Goal: Task Accomplishment & Management: Use online tool/utility

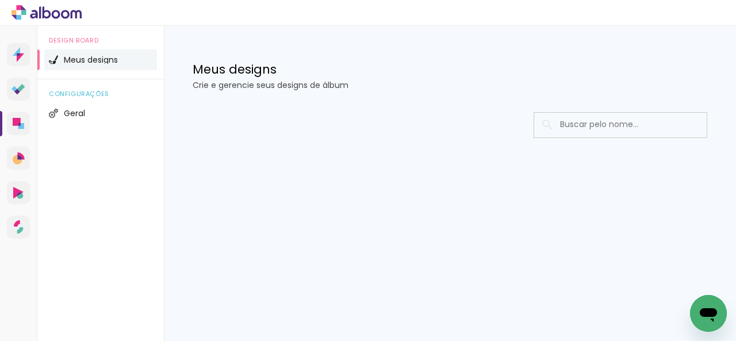
click at [48, 18] on icon at bounding box center [46, 12] width 70 height 15
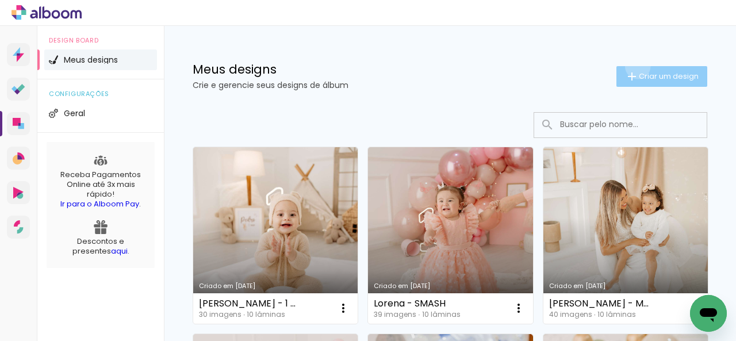
click at [627, 66] on paper-button "Criar um design" at bounding box center [661, 76] width 91 height 21
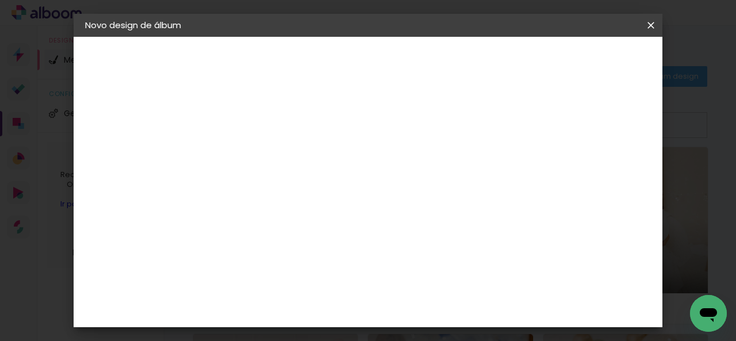
click at [273, 153] on input at bounding box center [273, 154] width 0 height 18
type input "l"
type input "[PERSON_NAME] e Manu - SMASH"
type paper-input "[PERSON_NAME] e Manu - SMASH"
click at [0, 0] on slot "Avançar" at bounding box center [0, 0] width 0 height 0
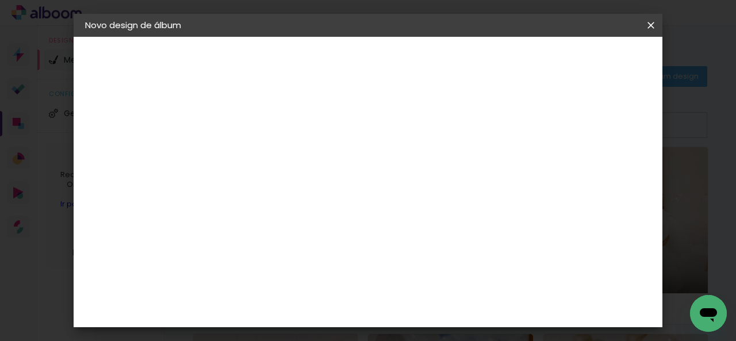
click at [309, 216] on input at bounding box center [302, 219] width 116 height 14
type input "GO"
type paper-input "GO"
click at [316, 250] on paper-item "Go image" at bounding box center [290, 262] width 101 height 30
click at [0, 0] on slot "Avançar" at bounding box center [0, 0] width 0 height 0
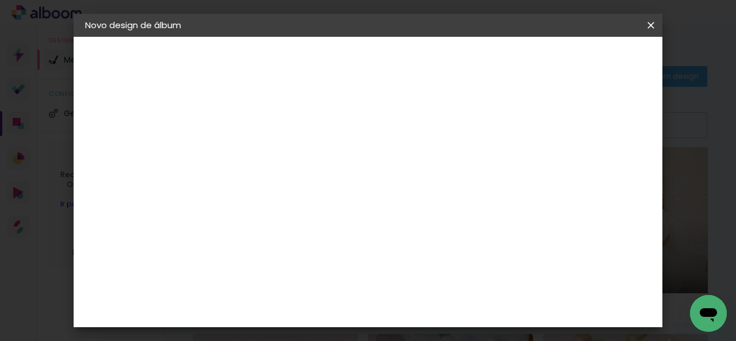
click at [318, 193] on input "text" at bounding box center [295, 200] width 45 height 18
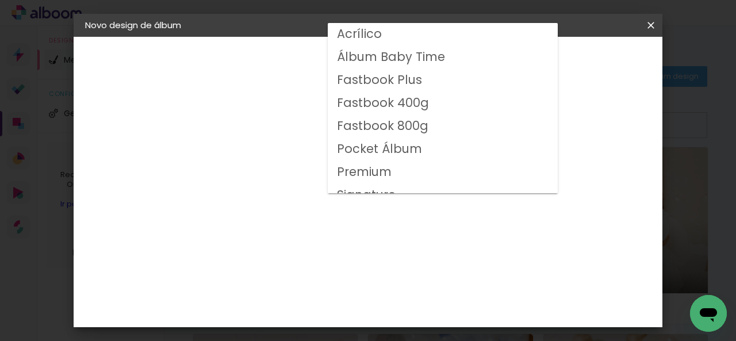
click at [0, 0] on slot "Fastbook 800g" at bounding box center [0, 0] width 0 height 0
type input "Fastbook 800g"
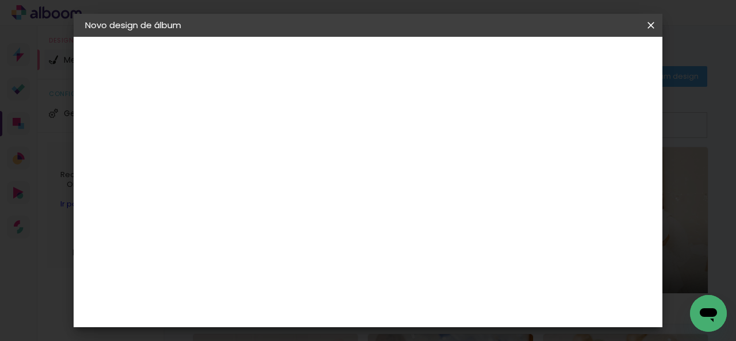
scroll to position [57, 0]
click at [351, 270] on span "30 × 20" at bounding box center [323, 288] width 53 height 37
click at [351, 327] on span "20 × 20" at bounding box center [323, 345] width 53 height 37
click at [460, 53] on paper-button "Avançar" at bounding box center [432, 61] width 56 height 20
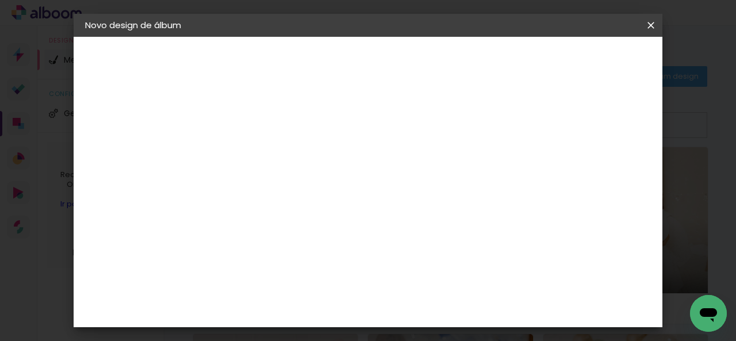
click at [430, 57] on span "Iniciar design" at bounding box center [417, 65] width 26 height 16
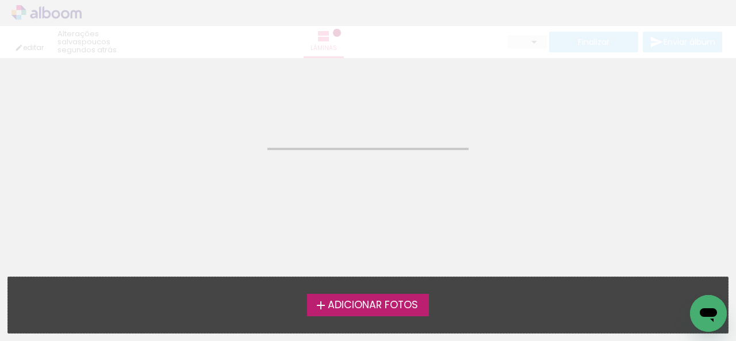
click at [317, 300] on iron-icon at bounding box center [321, 305] width 14 height 14
click at [0, 0] on input "file" at bounding box center [0, 0] width 0 height 0
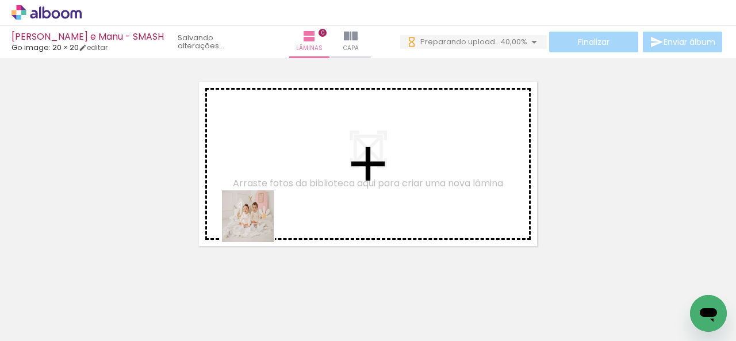
drag, startPoint x: 130, startPoint y: 315, endPoint x: 198, endPoint y: 297, distance: 70.8
click at [262, 217] on quentale-workspace at bounding box center [368, 170] width 736 height 341
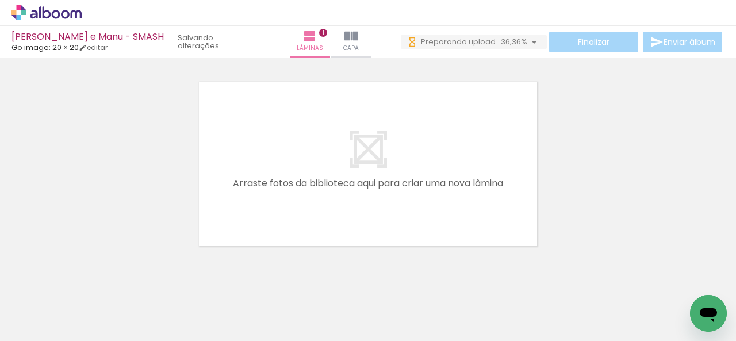
scroll to position [14, 0]
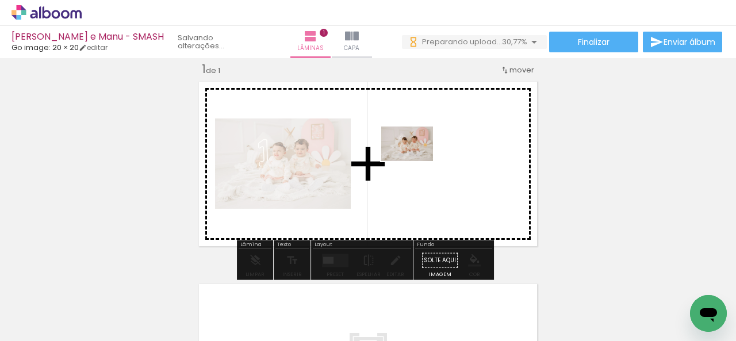
drag, startPoint x: 191, startPoint y: 305, endPoint x: 416, endPoint y: 161, distance: 266.3
click at [416, 161] on quentale-workspace at bounding box center [368, 170] width 736 height 341
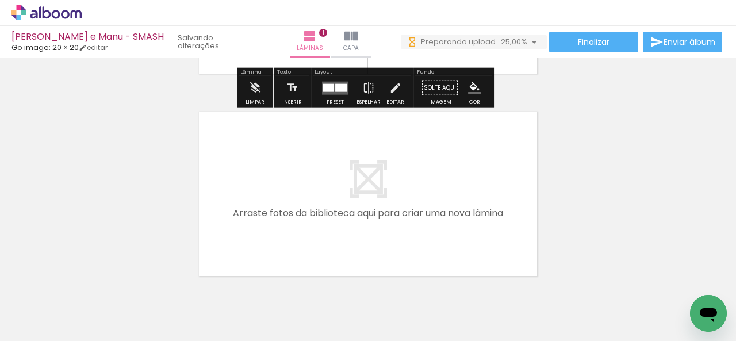
scroll to position [0, 0]
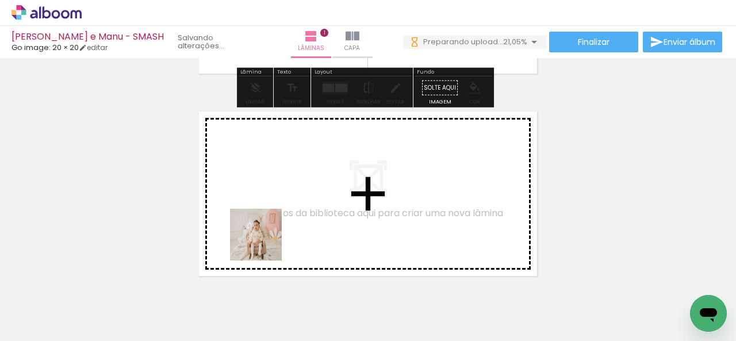
drag, startPoint x: 262, startPoint y: 301, endPoint x: 316, endPoint y: 316, distance: 56.2
click at [265, 242] on quentale-workspace at bounding box center [368, 170] width 736 height 341
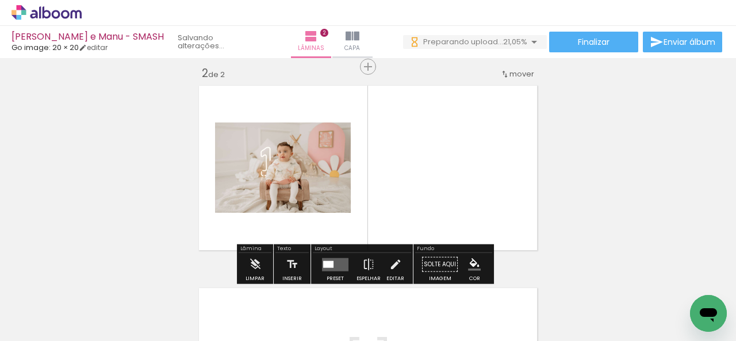
scroll to position [217, 0]
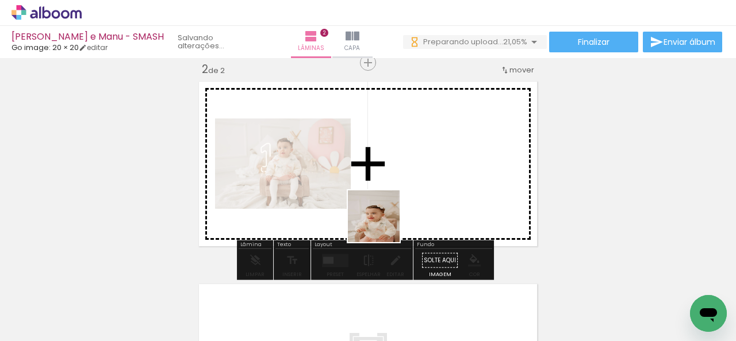
drag, startPoint x: 339, startPoint y: 291, endPoint x: 424, endPoint y: 172, distance: 146.3
click at [424, 172] on quentale-workspace at bounding box center [368, 170] width 736 height 341
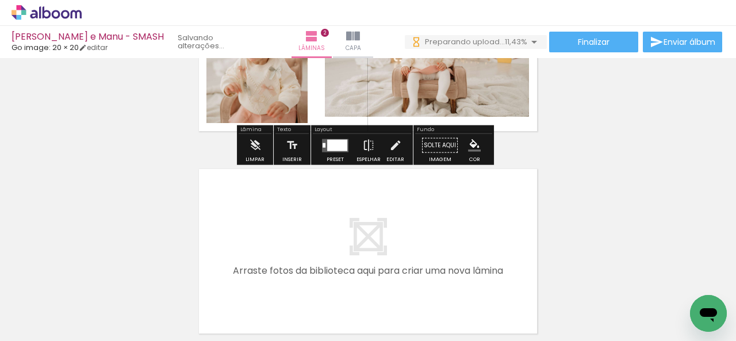
scroll to position [0, 0]
drag, startPoint x: 430, startPoint y: 305, endPoint x: 384, endPoint y: 287, distance: 49.3
click at [384, 266] on quentale-workspace at bounding box center [368, 170] width 736 height 341
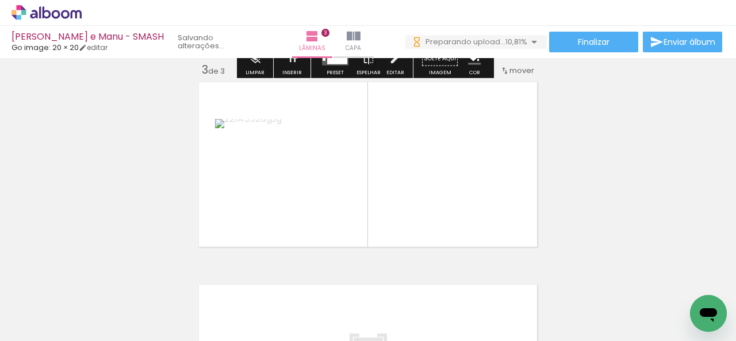
scroll to position [419, 0]
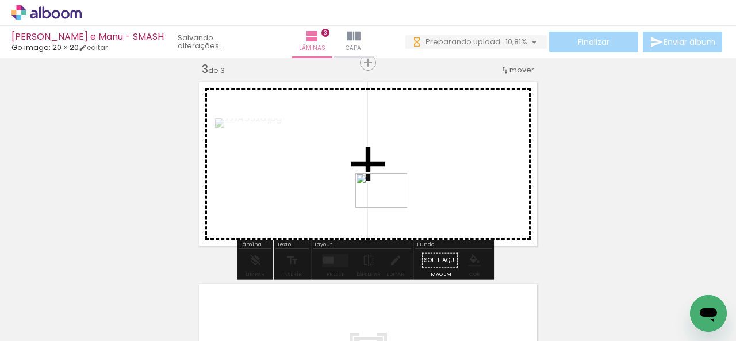
drag, startPoint x: 384, startPoint y: 308, endPoint x: 390, endPoint y: 206, distance: 101.3
click at [390, 206] on quentale-workspace at bounding box center [368, 170] width 736 height 341
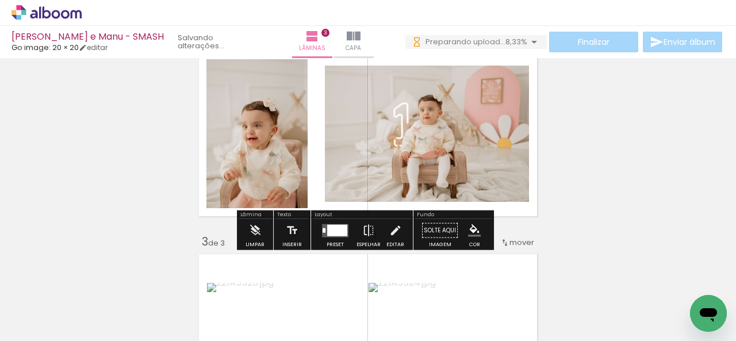
scroll to position [0, 0]
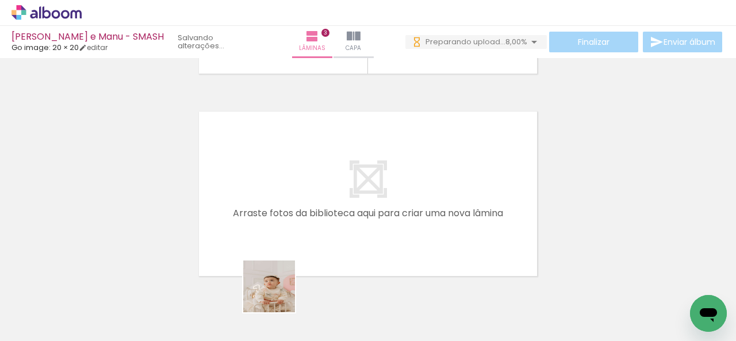
drag, startPoint x: 279, startPoint y: 303, endPoint x: 295, endPoint y: 285, distance: 24.4
click at [269, 248] on quentale-workspace at bounding box center [368, 170] width 736 height 341
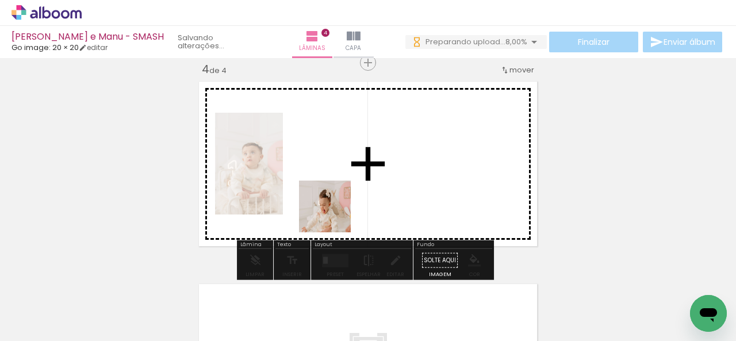
drag, startPoint x: 340, startPoint y: 274, endPoint x: 336, endPoint y: 196, distance: 78.3
click at [336, 196] on quentale-workspace at bounding box center [368, 170] width 736 height 341
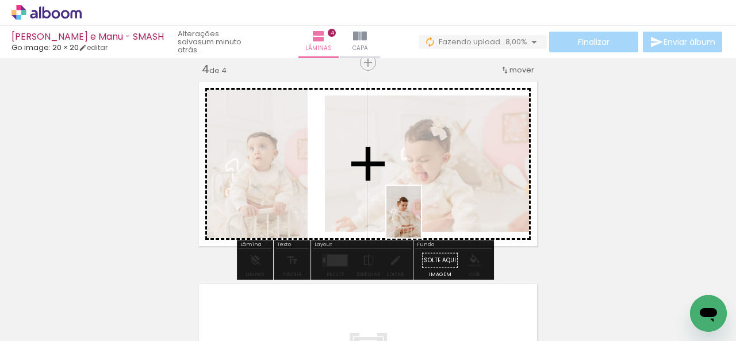
drag, startPoint x: 470, startPoint y: 310, endPoint x: 421, endPoint y: 220, distance: 102.9
click at [421, 220] on quentale-workspace at bounding box center [368, 170] width 736 height 341
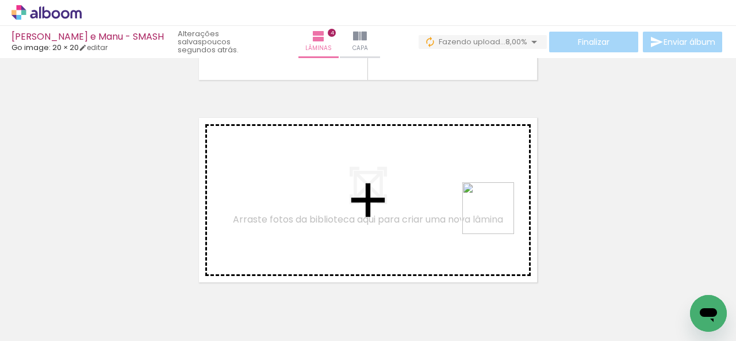
drag, startPoint x: 681, startPoint y: 285, endPoint x: 475, endPoint y: 214, distance: 218.0
click at [475, 214] on quentale-workspace at bounding box center [368, 170] width 736 height 341
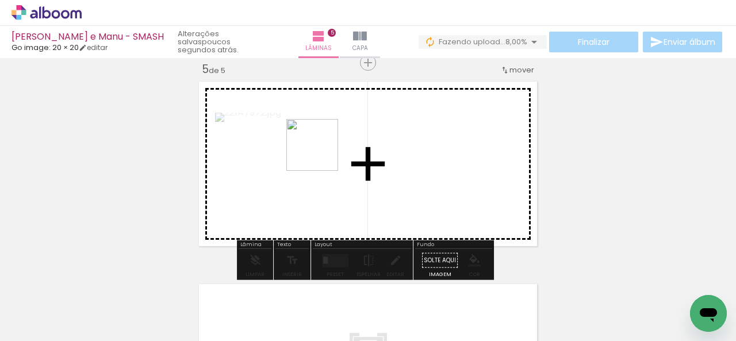
drag, startPoint x: 617, startPoint y: 302, endPoint x: 289, endPoint y: 141, distance: 366.4
click at [289, 141] on quentale-workspace at bounding box center [368, 170] width 736 height 341
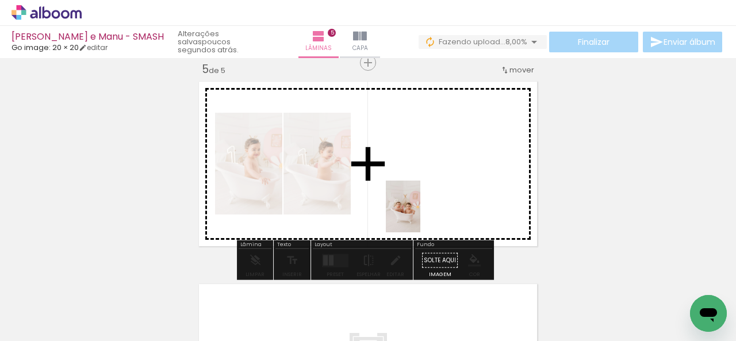
drag, startPoint x: 555, startPoint y: 320, endPoint x: 420, endPoint y: 215, distance: 171.2
click at [420, 215] on quentale-workspace at bounding box center [368, 170] width 736 height 341
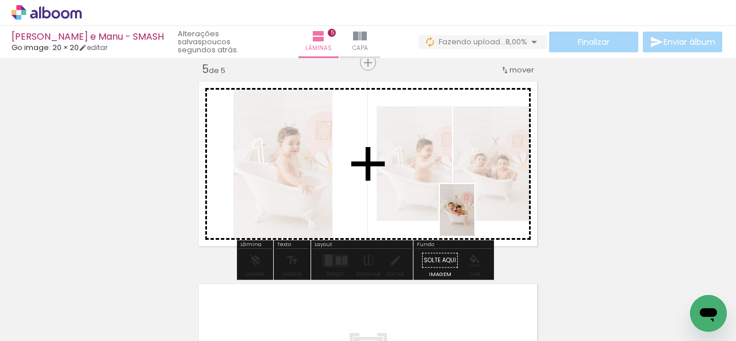
drag, startPoint x: 500, startPoint y: 320, endPoint x: 474, endPoint y: 218, distance: 104.9
click at [474, 218] on quentale-workspace at bounding box center [368, 170] width 736 height 341
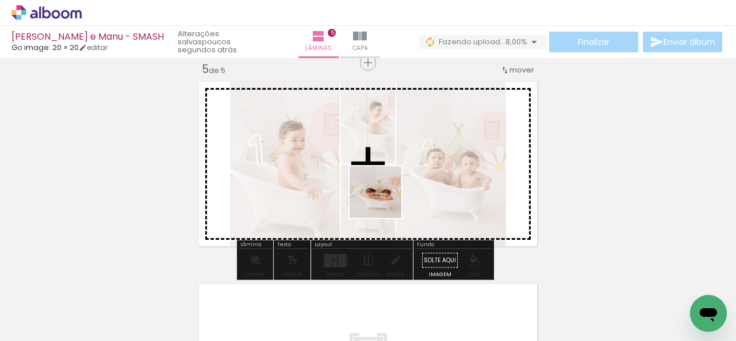
drag, startPoint x: 375, startPoint y: 306, endPoint x: 384, endPoint y: 194, distance: 112.5
click at [384, 194] on quentale-workspace at bounding box center [368, 170] width 736 height 341
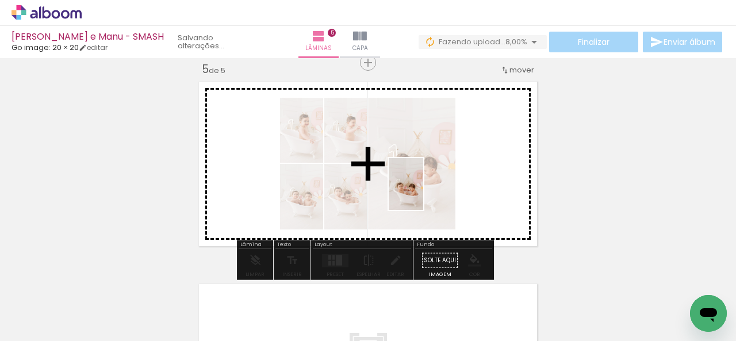
drag, startPoint x: 433, startPoint y: 314, endPoint x: 423, endPoint y: 193, distance: 121.7
click at [423, 193] on quentale-workspace at bounding box center [368, 170] width 736 height 341
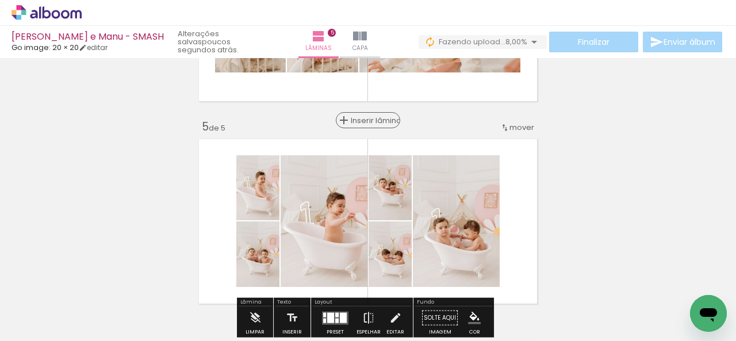
click at [360, 121] on span "Inserir lâmina" at bounding box center [373, 120] width 45 height 7
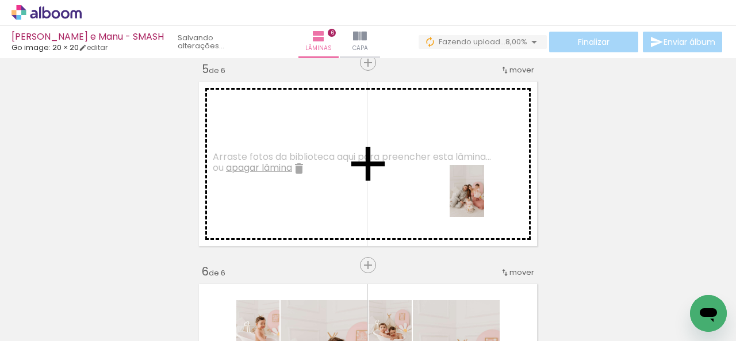
drag, startPoint x: 508, startPoint y: 298, endPoint x: 484, endPoint y: 199, distance: 101.8
click at [484, 199] on quentale-workspace at bounding box center [368, 170] width 736 height 341
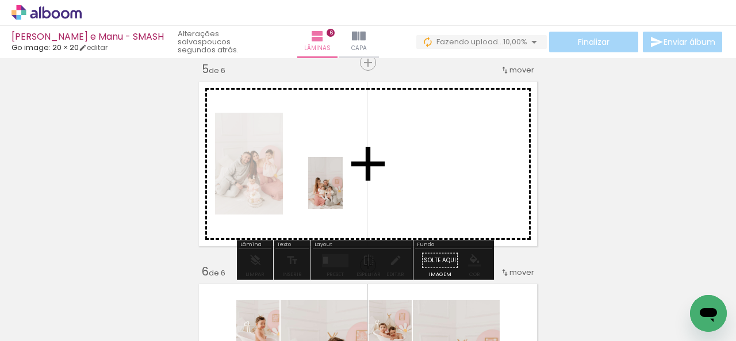
drag, startPoint x: 309, startPoint y: 320, endPoint x: 347, endPoint y: 214, distance: 112.0
click at [344, 187] on quentale-workspace at bounding box center [368, 170] width 736 height 341
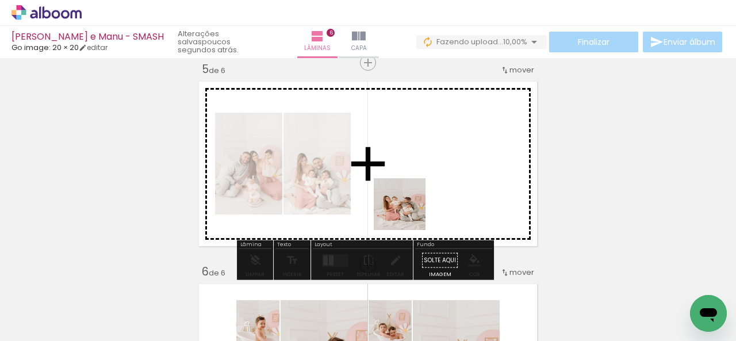
drag, startPoint x: 371, startPoint y: 311, endPoint x: 409, endPoint y: 209, distance: 109.1
click at [409, 209] on quentale-workspace at bounding box center [368, 170] width 736 height 341
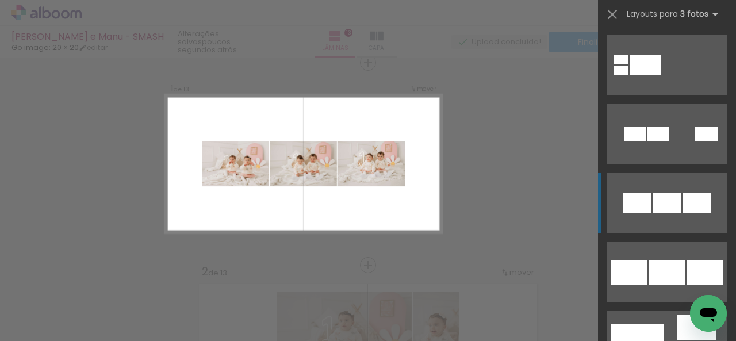
scroll to position [57, 0]
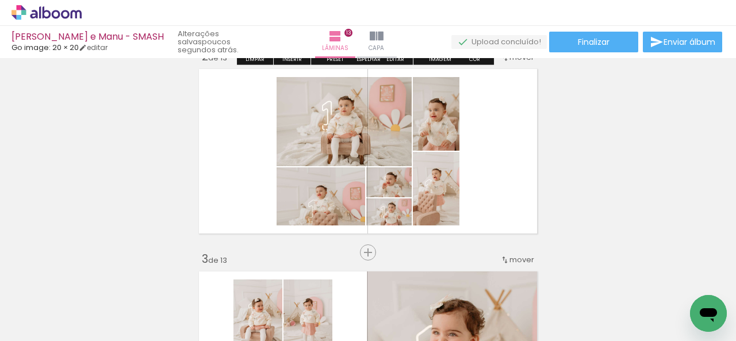
scroll to position [244, 0]
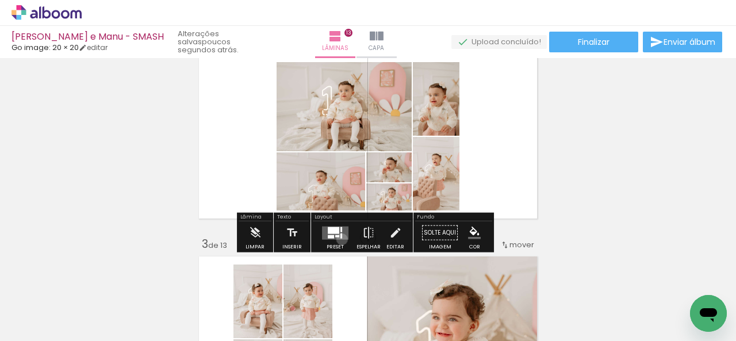
click at [339, 239] on div at bounding box center [335, 232] width 31 height 23
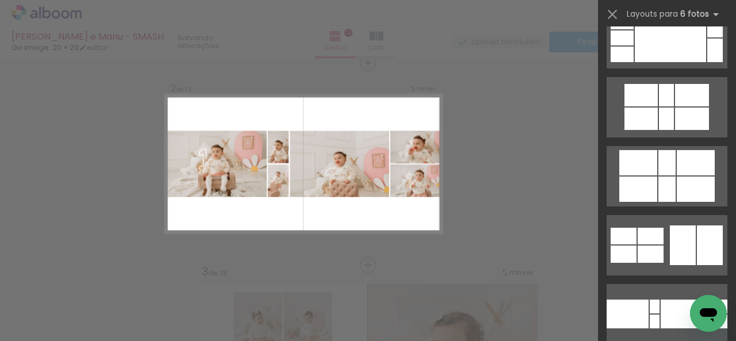
scroll to position [862, 0]
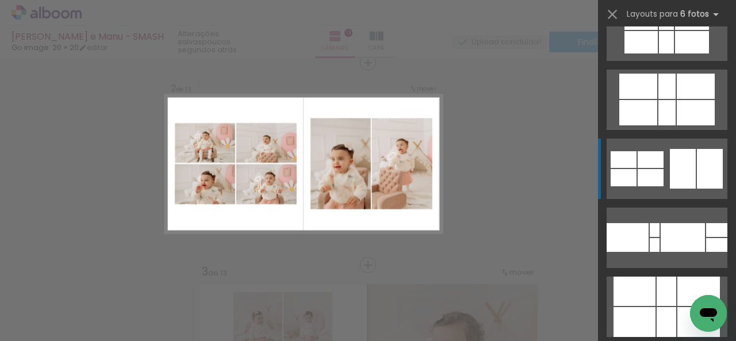
click at [675, 179] on div at bounding box center [683, 169] width 26 height 40
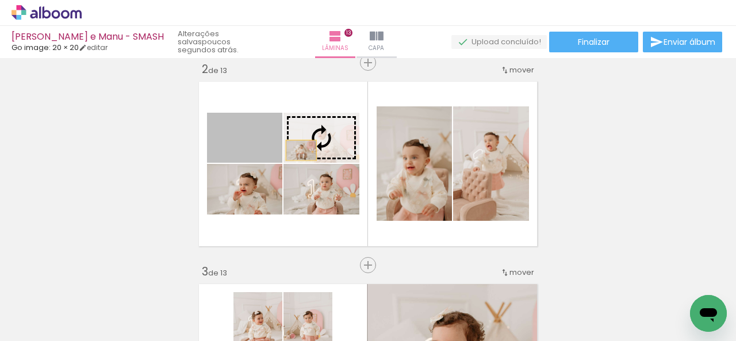
drag, startPoint x: 256, startPoint y: 153, endPoint x: 307, endPoint y: 150, distance: 50.7
click at [0, 0] on slot at bounding box center [0, 0] width 0 height 0
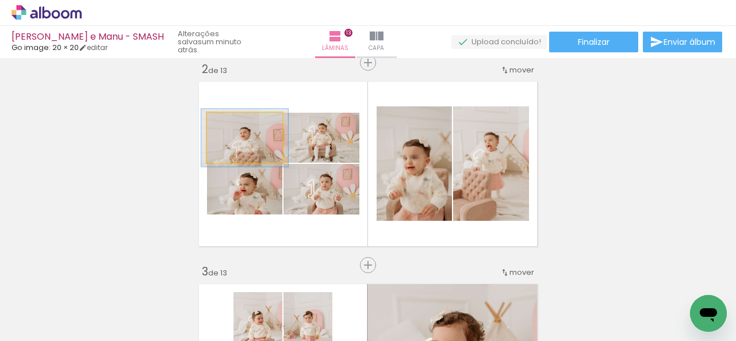
click at [232, 122] on div at bounding box center [237, 125] width 10 height 10
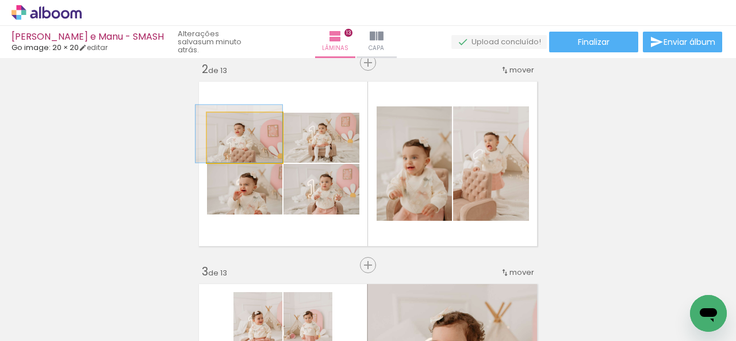
drag, startPoint x: 261, startPoint y: 146, endPoint x: 255, endPoint y: 137, distance: 10.8
type paper-slider "131"
click at [243, 126] on div at bounding box center [242, 125] width 18 height 18
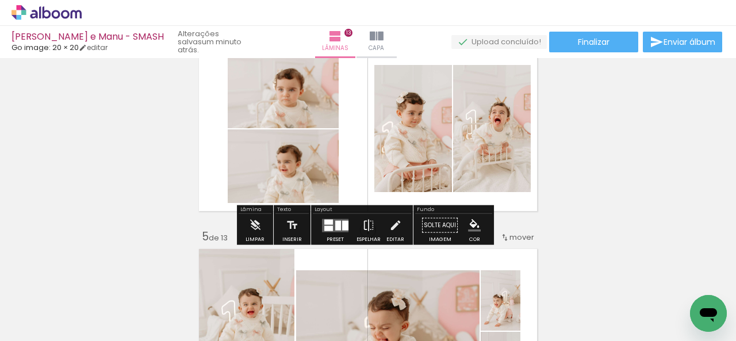
scroll to position [734, 0]
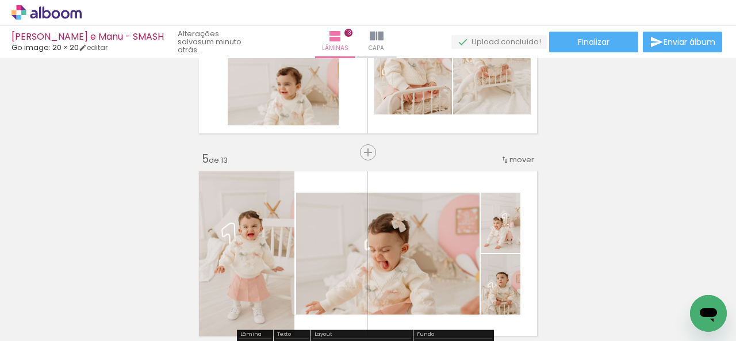
click at [511, 160] on span "mover" at bounding box center [521, 159] width 25 height 11
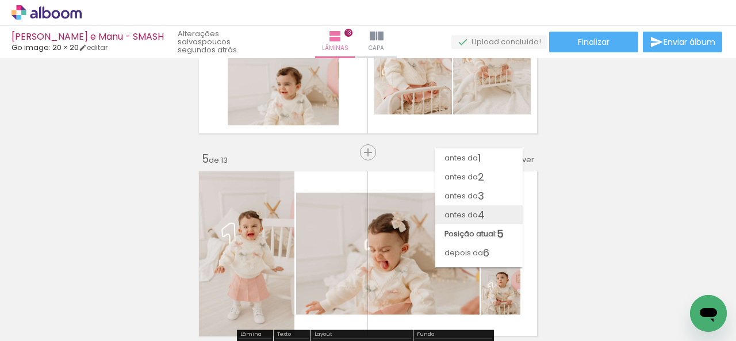
click at [476, 209] on span "antes da" at bounding box center [460, 214] width 33 height 19
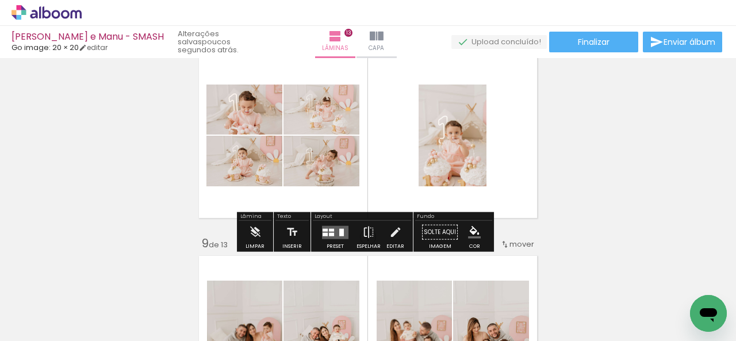
scroll to position [1402, 0]
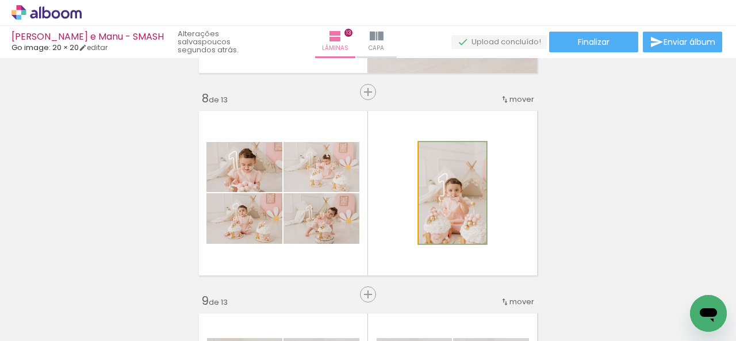
click at [467, 189] on quentale-photo at bounding box center [453, 193] width 68 height 102
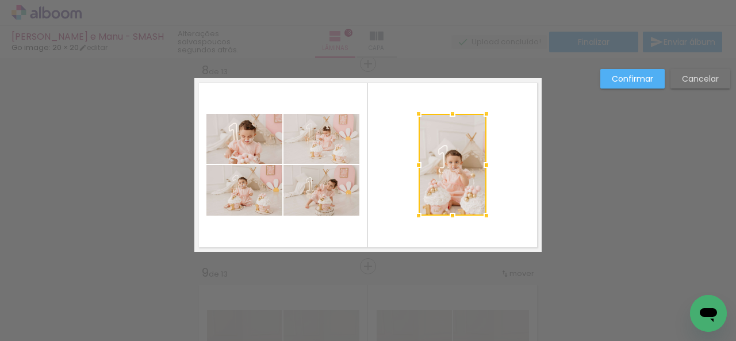
scroll to position [1431, 0]
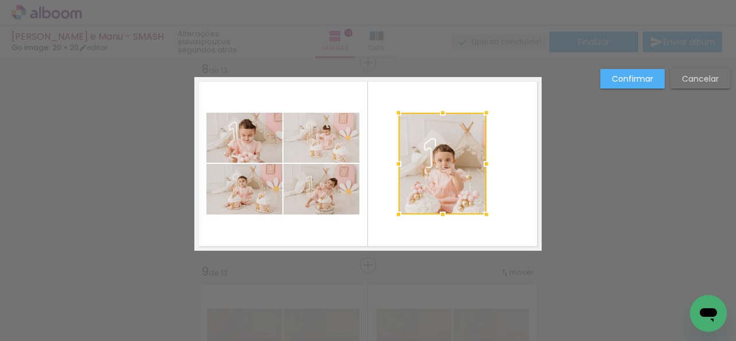
drag, startPoint x: 413, startPoint y: 163, endPoint x: 392, endPoint y: 163, distance: 20.7
click at [392, 163] on div at bounding box center [398, 163] width 23 height 23
click at [470, 162] on quentale-photo at bounding box center [442, 164] width 88 height 102
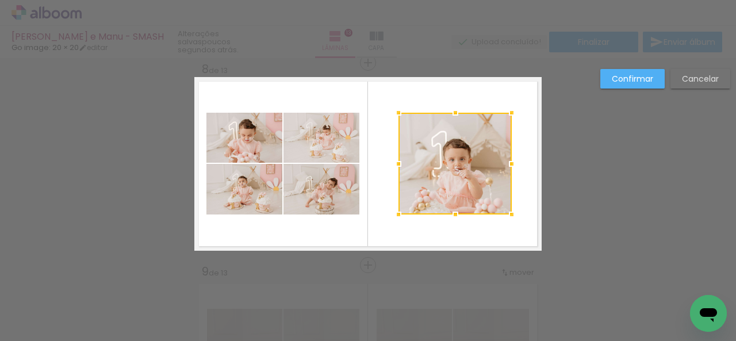
drag, startPoint x: 486, startPoint y: 162, endPoint x: 506, endPoint y: 162, distance: 19.5
click at [506, 162] on div at bounding box center [511, 163] width 23 height 23
drag, startPoint x: 396, startPoint y: 164, endPoint x: 442, endPoint y: 114, distance: 68.8
click at [394, 164] on div at bounding box center [394, 163] width 23 height 23
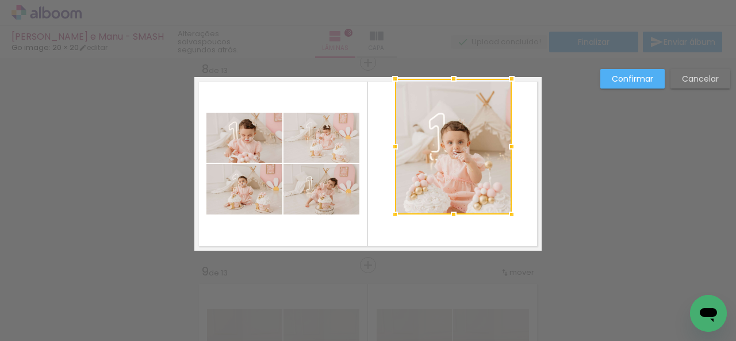
drag, startPoint x: 449, startPoint y: 111, endPoint x: 454, endPoint y: 74, distance: 37.2
click at [454, 74] on div at bounding box center [453, 78] width 23 height 23
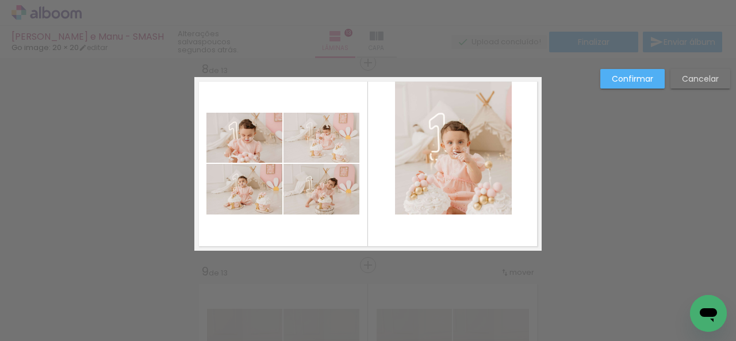
click at [452, 195] on quentale-photo at bounding box center [453, 147] width 117 height 136
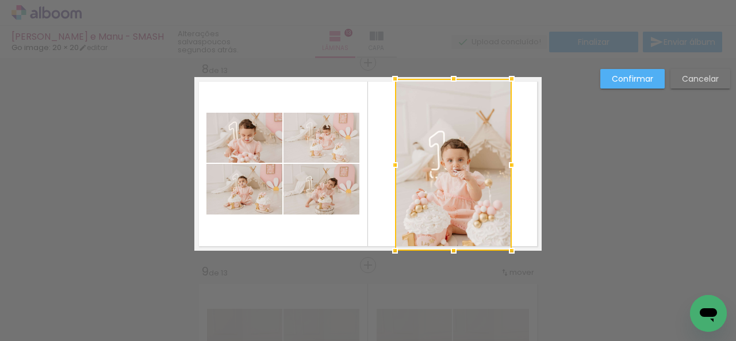
drag, startPoint x: 451, startPoint y: 212, endPoint x: 447, endPoint y: 252, distance: 39.8
click at [447, 252] on div at bounding box center [453, 250] width 23 height 23
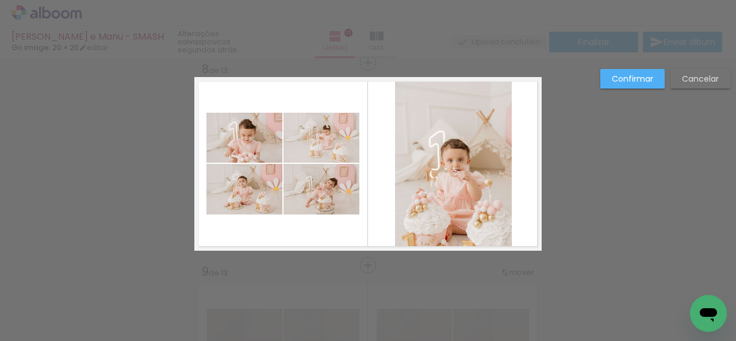
click at [479, 172] on quentale-photo at bounding box center [453, 165] width 117 height 172
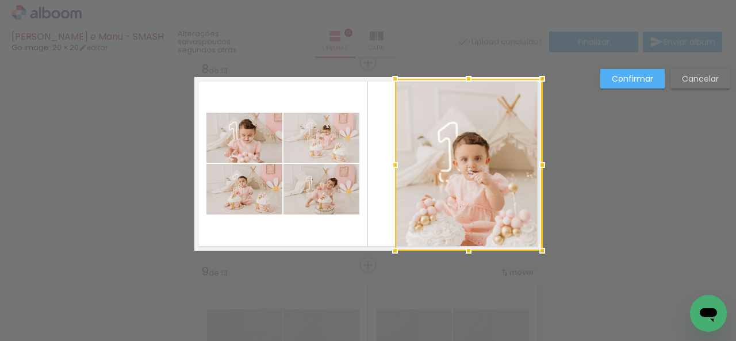
drag, startPoint x: 506, startPoint y: 166, endPoint x: 555, endPoint y: 166, distance: 49.4
click at [555, 166] on div "Inserir lâmina 1 de 13 Inserir lâmina 2 de 13 Inserir lâmina 3 de 13 Inserir lâ…" at bounding box center [368, 57] width 736 height 2861
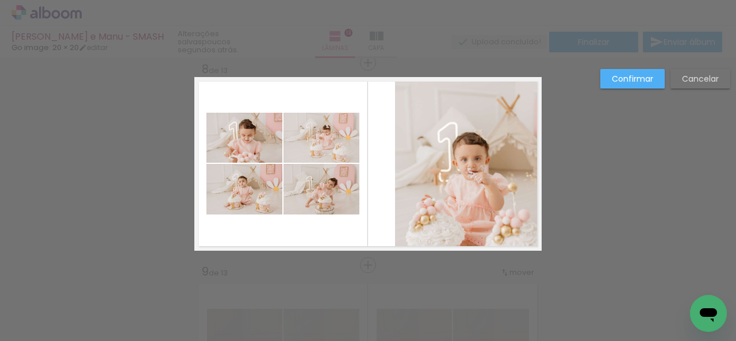
click at [446, 137] on quentale-photo at bounding box center [468, 165] width 147 height 172
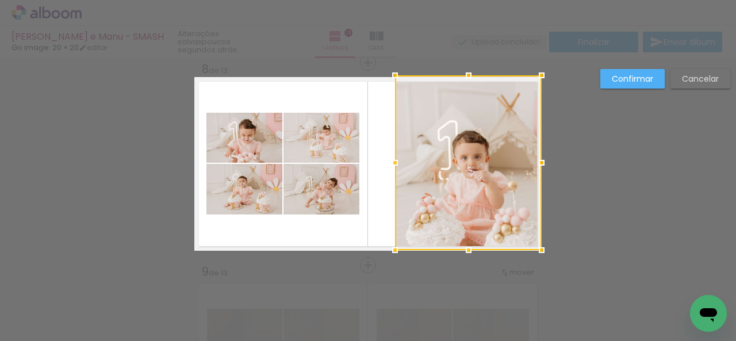
click at [465, 74] on div at bounding box center [468, 75] width 23 height 23
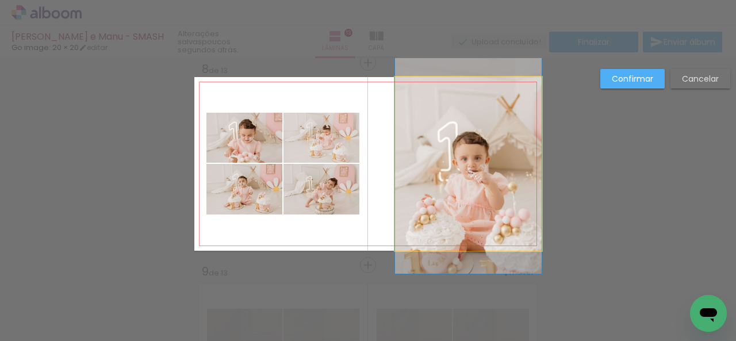
click at [453, 174] on quentale-photo at bounding box center [468, 164] width 147 height 174
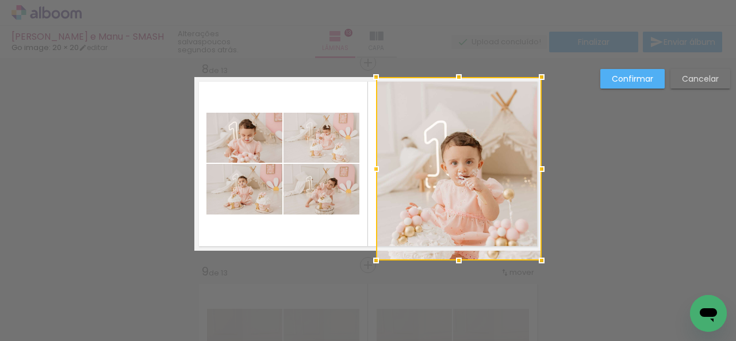
drag, startPoint x: 389, startPoint y: 162, endPoint x: 370, endPoint y: 160, distance: 19.0
click at [370, 160] on div at bounding box center [375, 169] width 23 height 23
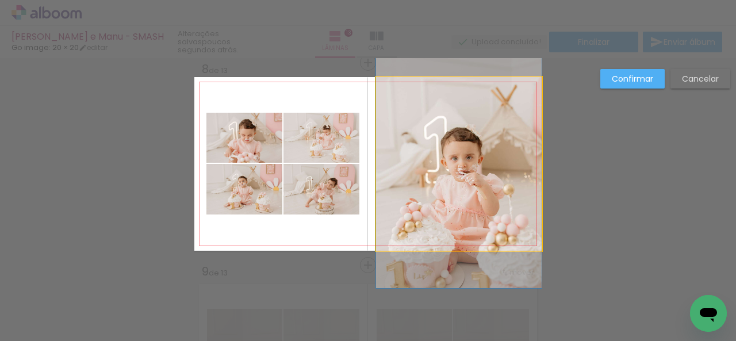
click at [376, 163] on quentale-photo at bounding box center [459, 164] width 166 height 174
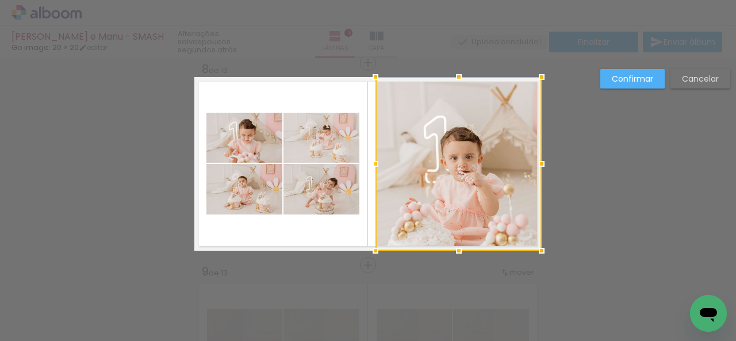
click at [372, 162] on div at bounding box center [375, 163] width 23 height 23
click at [0, 0] on slot "Confirmar" at bounding box center [0, 0] width 0 height 0
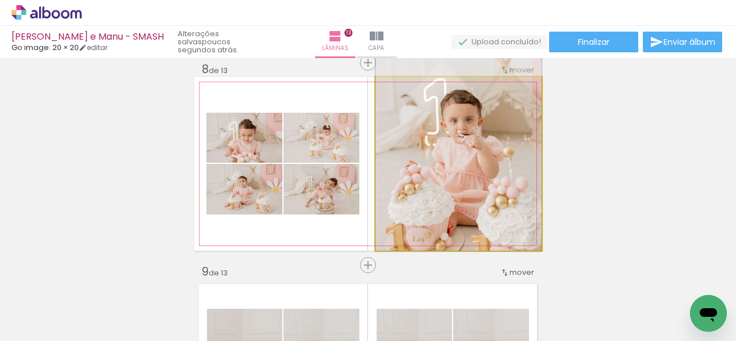
drag, startPoint x: 501, startPoint y: 177, endPoint x: 502, endPoint y: 136, distance: 41.4
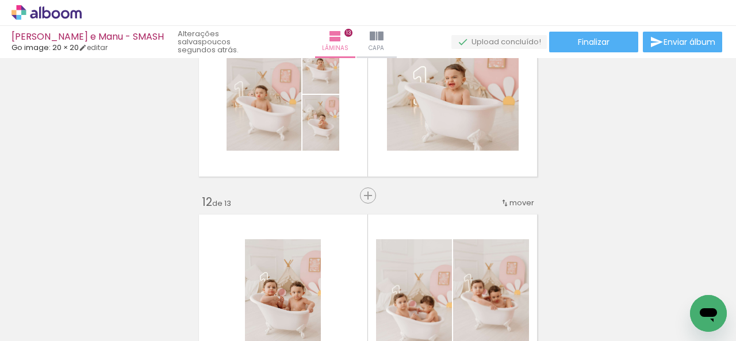
scroll to position [2121, 0]
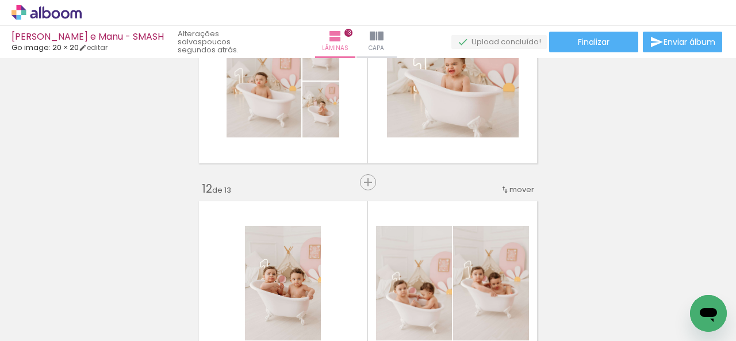
click at [500, 187] on iron-icon at bounding box center [504, 189] width 9 height 9
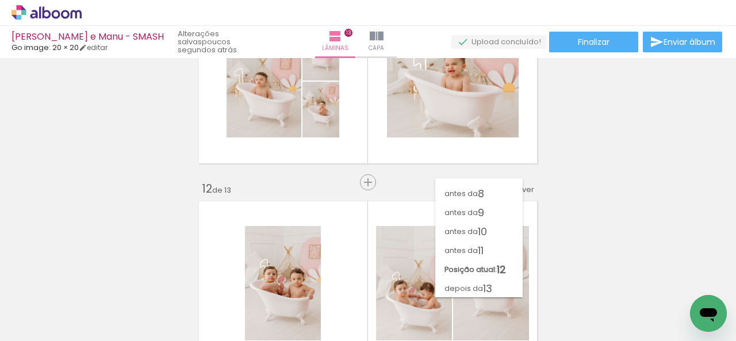
scroll to position [127, 0]
click at [478, 242] on span "11" at bounding box center [481, 250] width 6 height 19
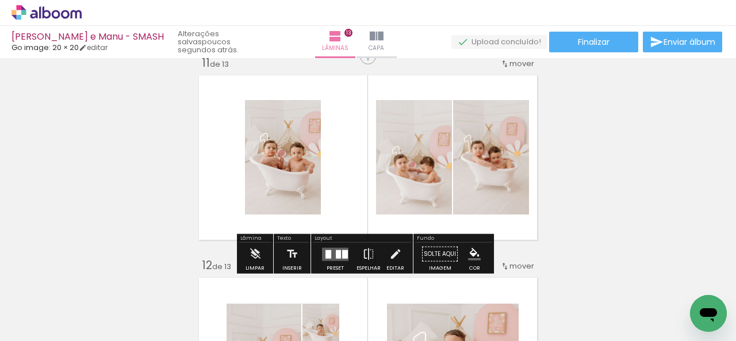
scroll to position [2038, 0]
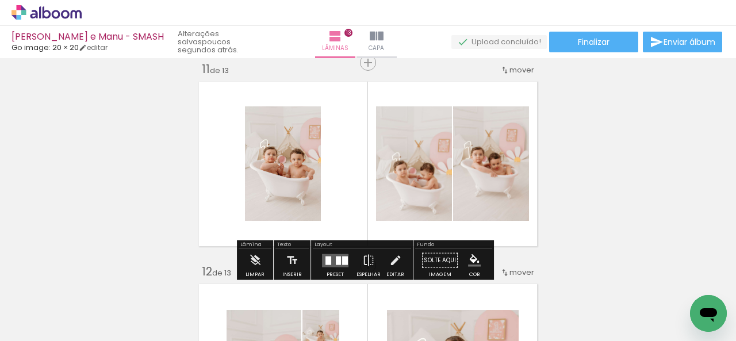
click at [301, 180] on quentale-photo at bounding box center [283, 163] width 76 height 114
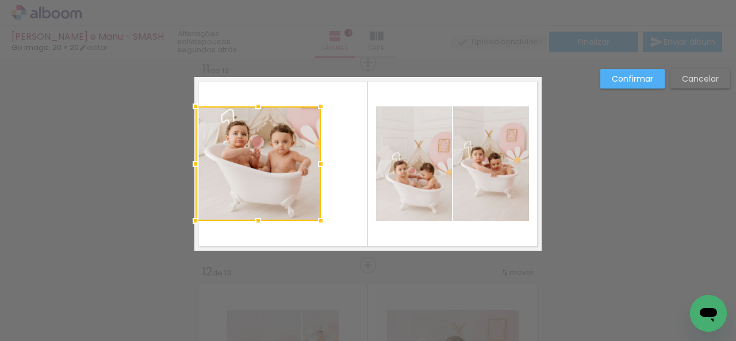
drag, startPoint x: 239, startPoint y: 163, endPoint x: 185, endPoint y: 166, distance: 54.1
click at [185, 166] on div at bounding box center [195, 163] width 23 height 23
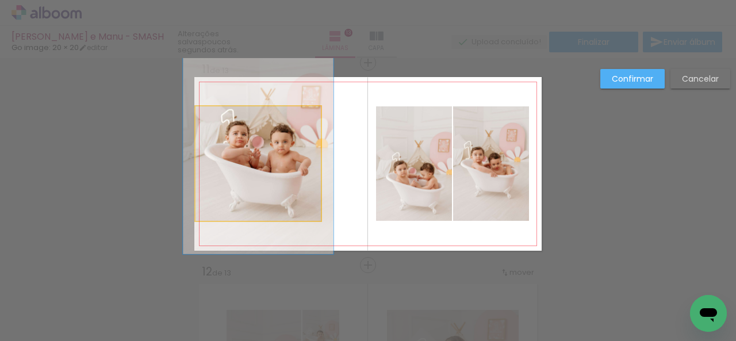
click at [248, 109] on quentale-photo at bounding box center [257, 163] width 125 height 114
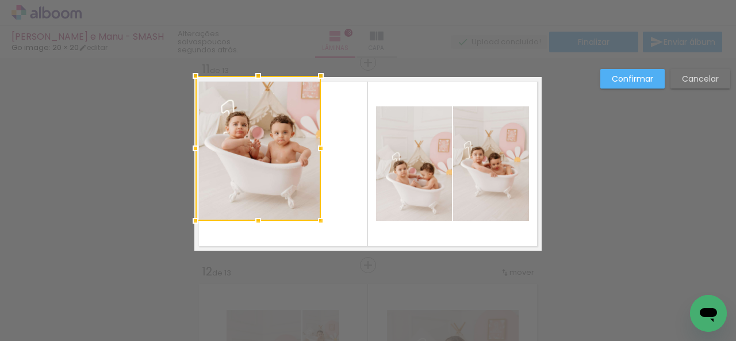
drag, startPoint x: 256, startPoint y: 107, endPoint x: 259, endPoint y: 71, distance: 36.3
click at [259, 71] on div at bounding box center [258, 75] width 23 height 23
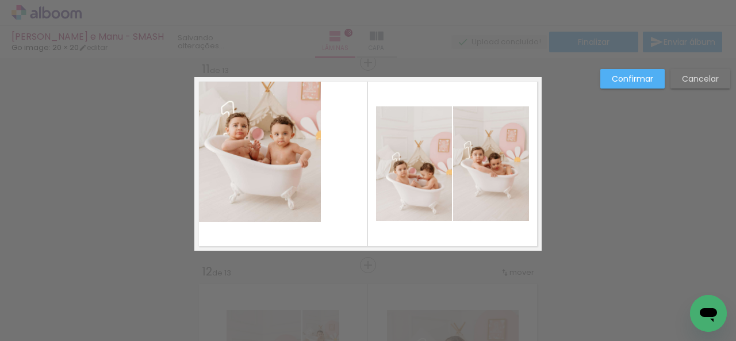
click at [256, 203] on quentale-photo at bounding box center [257, 149] width 125 height 145
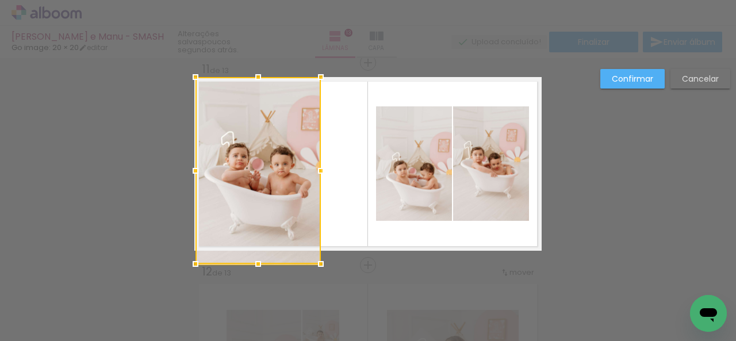
drag, startPoint x: 258, startPoint y: 222, endPoint x: 254, endPoint y: 250, distance: 27.2
click at [254, 250] on div at bounding box center [257, 170] width 125 height 187
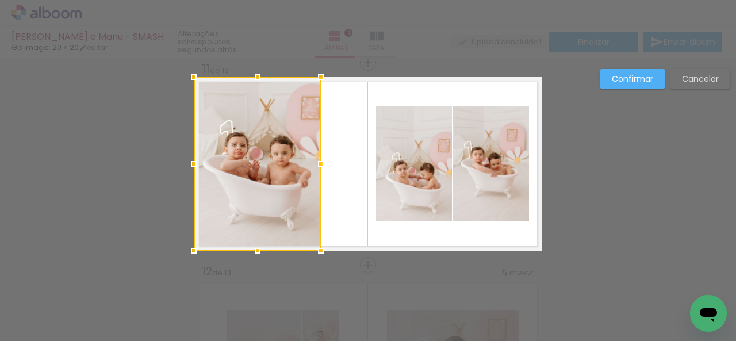
click at [186, 169] on div at bounding box center [193, 163] width 23 height 23
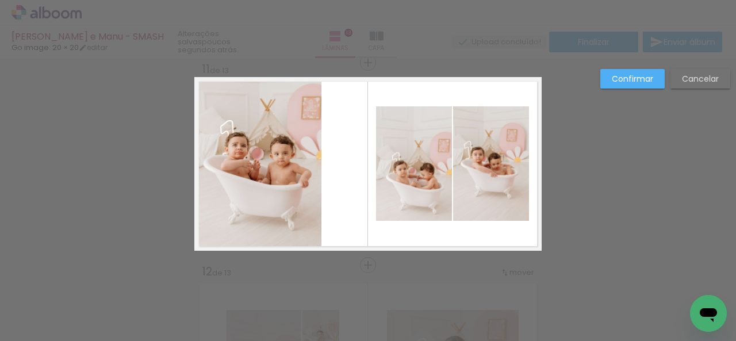
click at [280, 162] on quentale-photo at bounding box center [257, 164] width 127 height 174
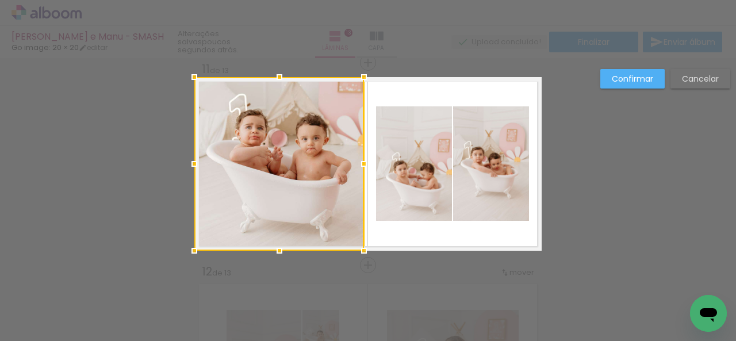
drag, startPoint x: 316, startPoint y: 163, endPoint x: 335, endPoint y: 170, distance: 20.2
click at [335, 170] on div at bounding box center [279, 164] width 170 height 174
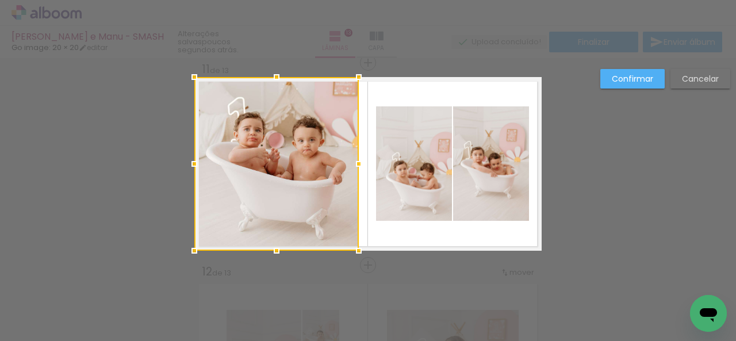
drag, startPoint x: 359, startPoint y: 164, endPoint x: 354, endPoint y: 165, distance: 5.8
click at [354, 165] on div at bounding box center [358, 163] width 23 height 23
click at [620, 86] on paper-button "Confirmar" at bounding box center [632, 79] width 64 height 20
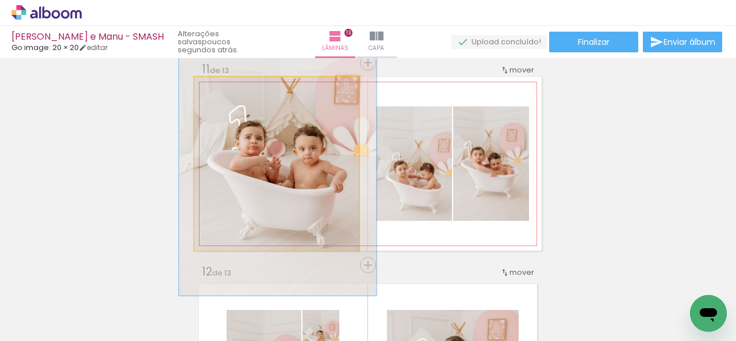
drag, startPoint x: 308, startPoint y: 182, endPoint x: 309, endPoint y: 189, distance: 6.4
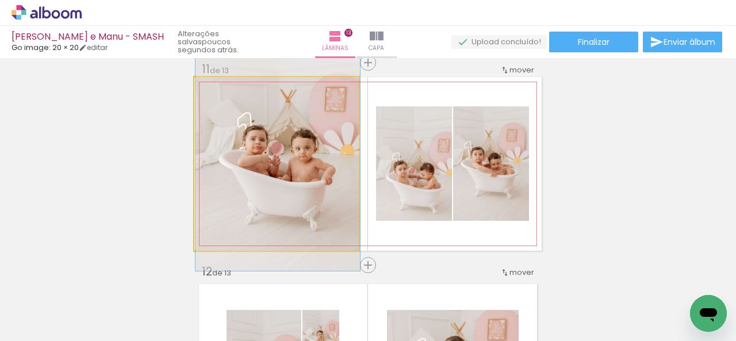
drag, startPoint x: 222, startPoint y: 94, endPoint x: 204, endPoint y: 93, distance: 18.4
type paper-slider "100"
click at [204, 93] on div at bounding box center [238, 88] width 80 height 17
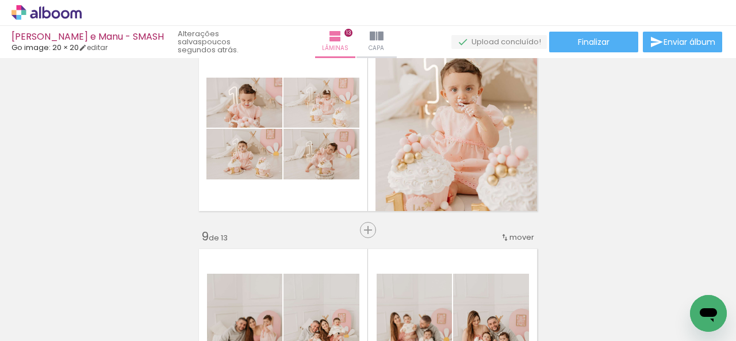
scroll to position [1406, 0]
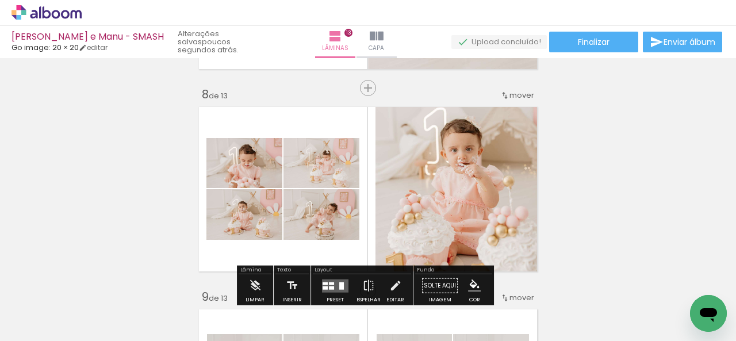
click at [515, 103] on div "mover" at bounding box center [517, 95] width 34 height 19
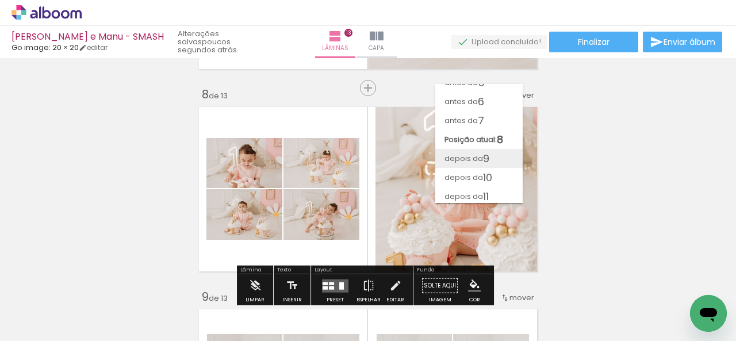
click at [499, 158] on paper-item "depois da 9" at bounding box center [478, 158] width 87 height 19
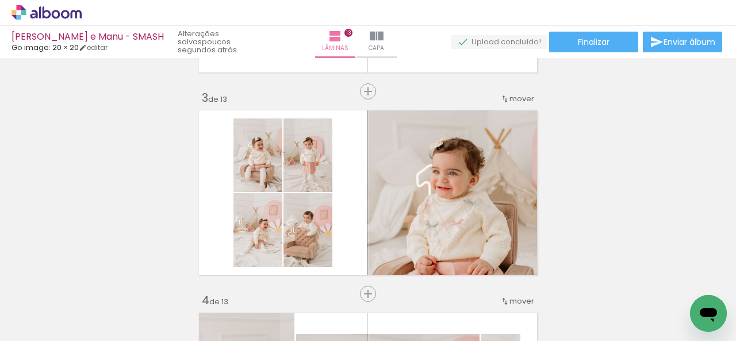
scroll to position [426, 0]
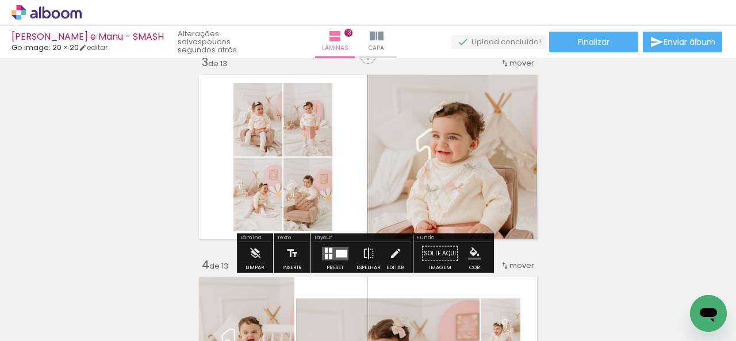
click at [409, 187] on quentale-photo at bounding box center [454, 157] width 175 height 174
click at [383, 179] on quentale-photo at bounding box center [454, 157] width 175 height 174
click at [383, 178] on quentale-photo at bounding box center [454, 157] width 175 height 174
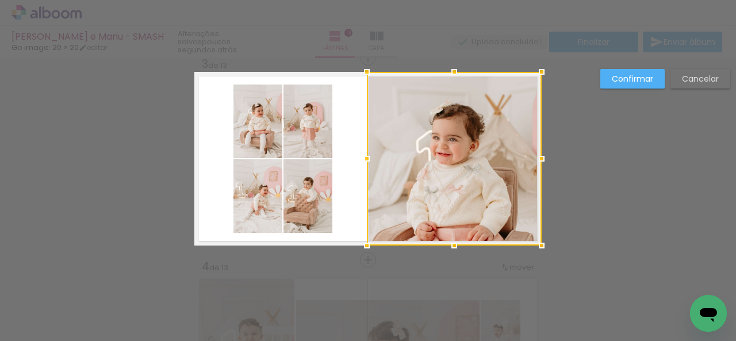
scroll to position [419, 0]
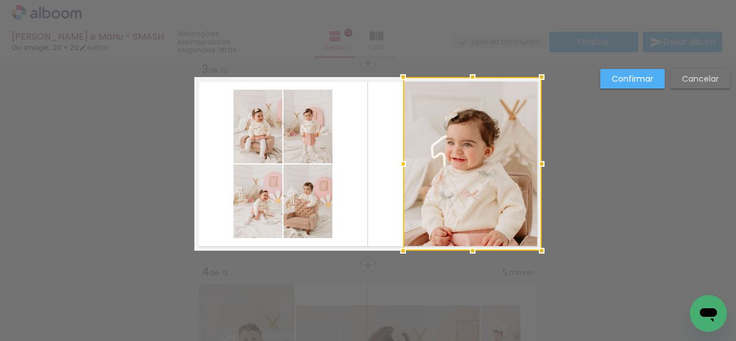
drag, startPoint x: 364, startPoint y: 160, endPoint x: 400, endPoint y: 168, distance: 36.5
click at [400, 168] on div at bounding box center [403, 163] width 23 height 23
click at [653, 87] on paper-button "Confirmar" at bounding box center [632, 79] width 64 height 20
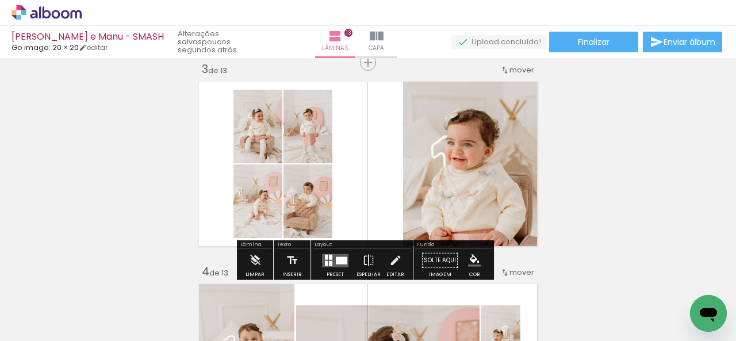
click at [417, 158] on quentale-photo at bounding box center [472, 164] width 139 height 174
click at [403, 160] on quentale-photo at bounding box center [472, 164] width 139 height 174
click at [403, 162] on quentale-photo at bounding box center [472, 164] width 139 height 174
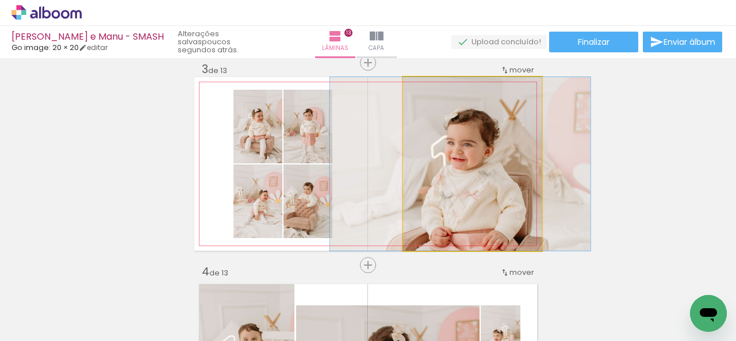
click at [403, 162] on quentale-photo at bounding box center [472, 164] width 139 height 174
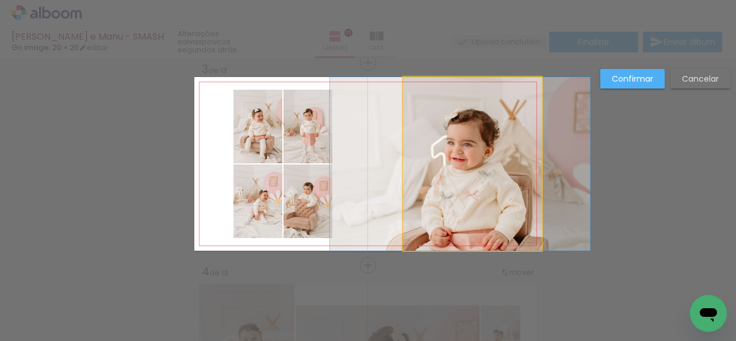
click at [403, 158] on quentale-photo at bounding box center [472, 164] width 139 height 174
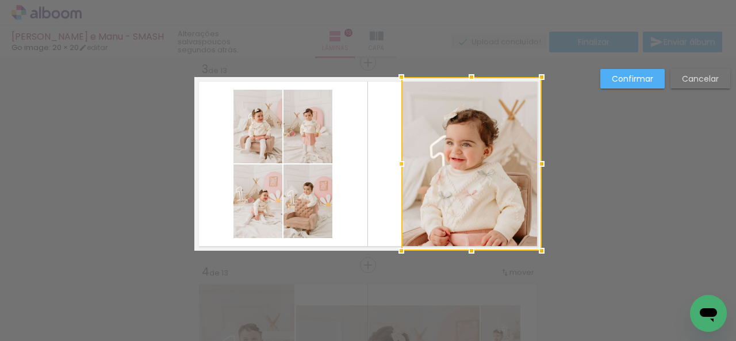
click at [398, 164] on div at bounding box center [401, 163] width 23 height 23
click at [0, 0] on slot "Confirmar" at bounding box center [0, 0] width 0 height 0
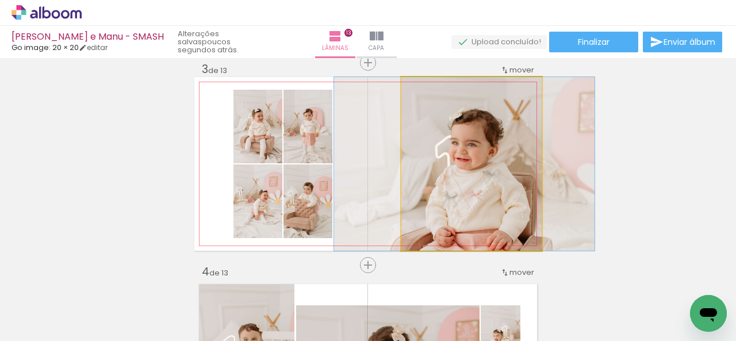
drag, startPoint x: 496, startPoint y: 171, endPoint x: 501, endPoint y: 168, distance: 5.9
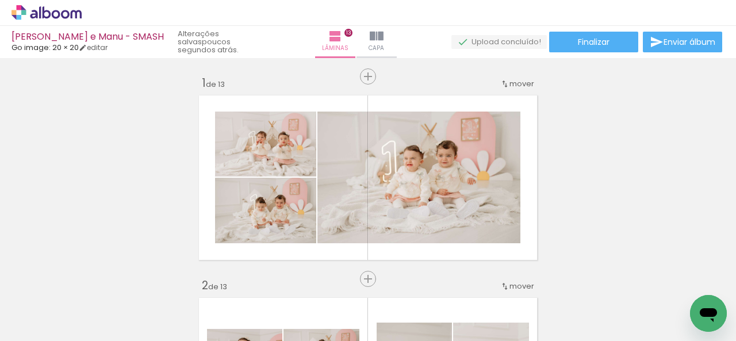
scroll to position [0, 0]
click at [589, 41] on span "Finalizar" at bounding box center [594, 42] width 32 height 8
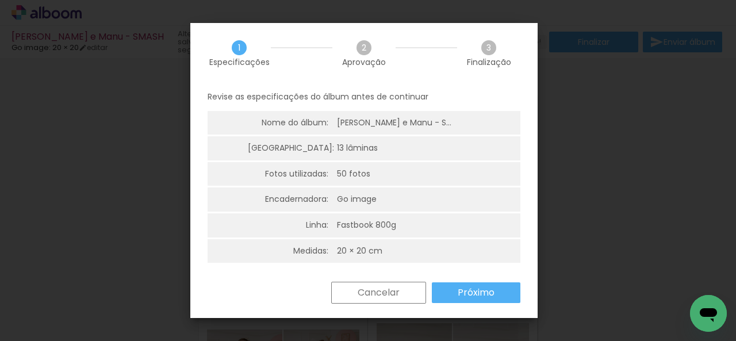
click at [0, 0] on slot "Próximo" at bounding box center [0, 0] width 0 height 0
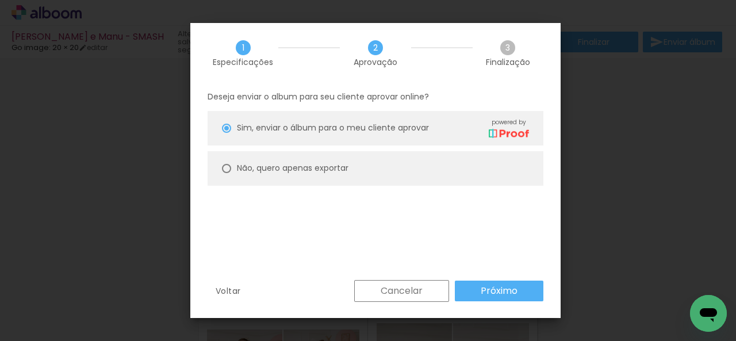
click at [382, 181] on paper-radio-button "Não, quero apenas exportar" at bounding box center [376, 168] width 336 height 34
type paper-radio-button "on"
click at [476, 286] on paper-button "Próximo" at bounding box center [499, 291] width 89 height 21
type input "Alta, 300 DPI"
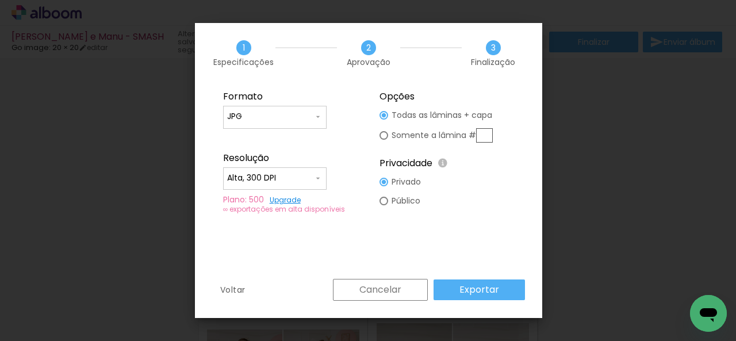
click at [461, 282] on paper-button "Exportar" at bounding box center [478, 289] width 91 height 21
